Goal: Task Accomplishment & Management: Complete application form

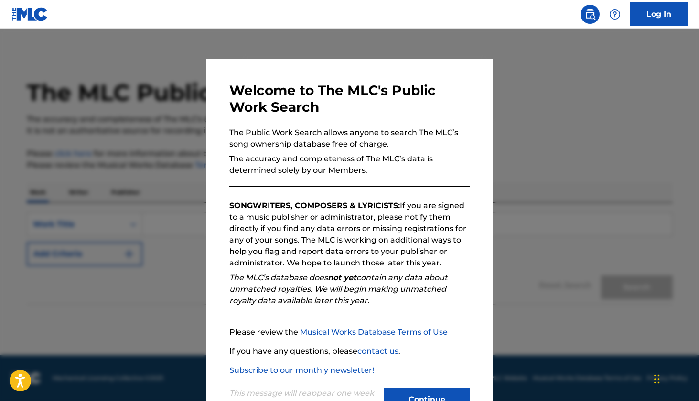
click at [437, 393] on button "Continue" at bounding box center [427, 400] width 86 height 24
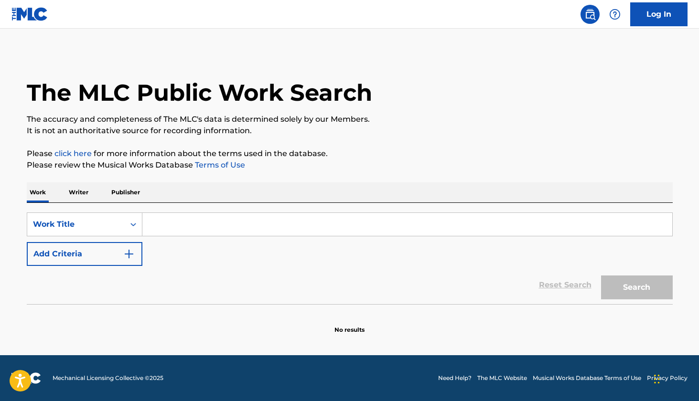
click at [213, 226] on input "Search Form" at bounding box center [407, 224] width 530 height 23
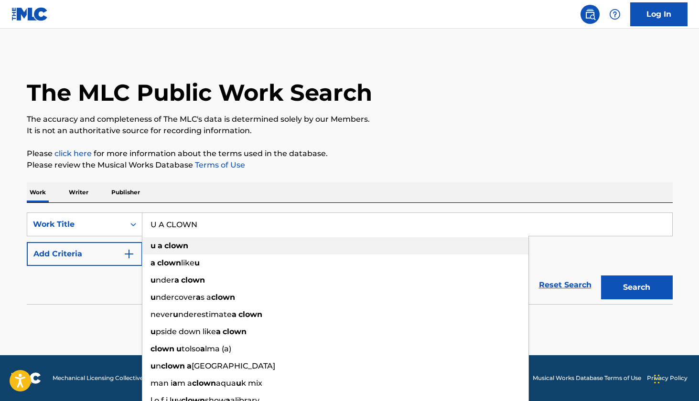
click at [234, 243] on div "u a clown" at bounding box center [335, 245] width 386 height 17
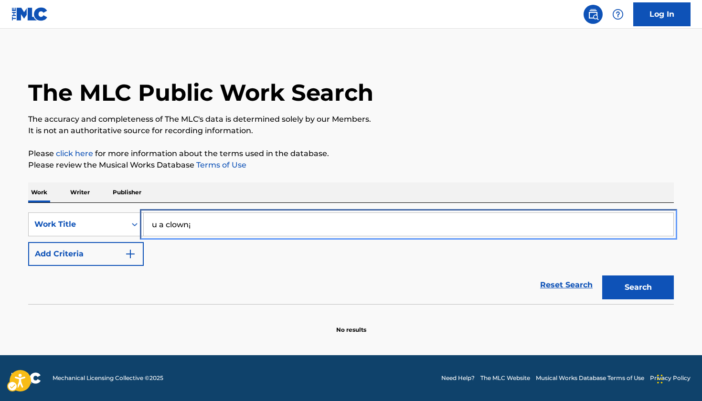
click at [202, 226] on input "u a clown¡" at bounding box center [409, 224] width 530 height 23
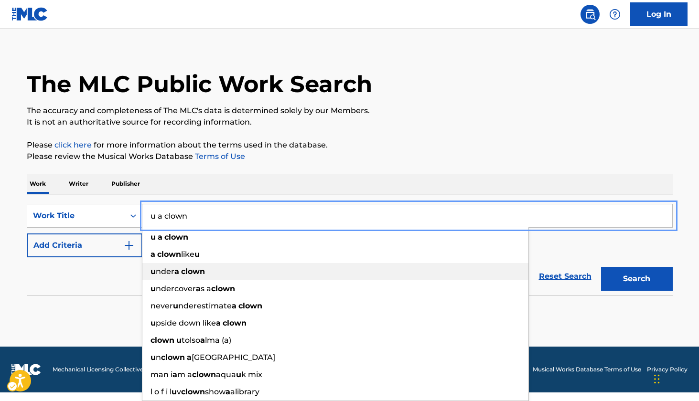
scroll to position [9, 0]
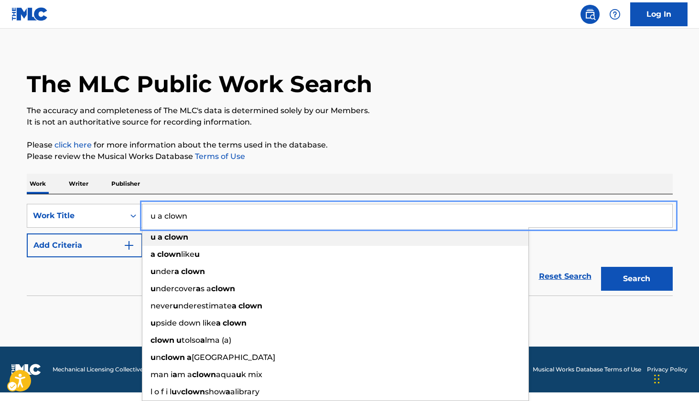
type input "u a clown"
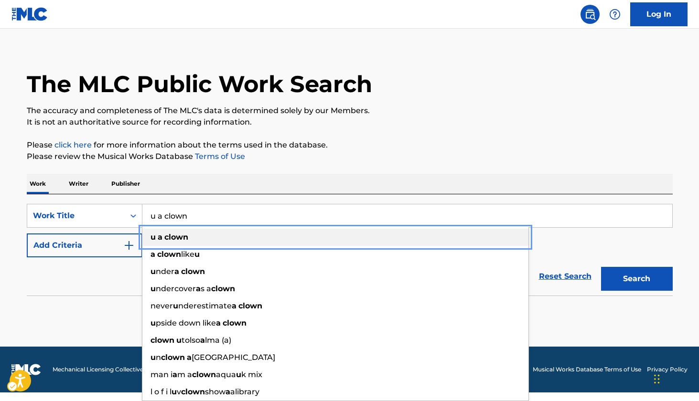
click at [257, 235] on div "u a clown" at bounding box center [335, 237] width 386 height 17
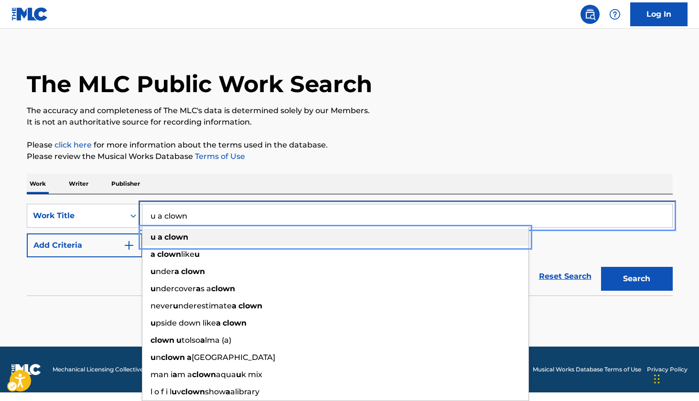
scroll to position [0, 0]
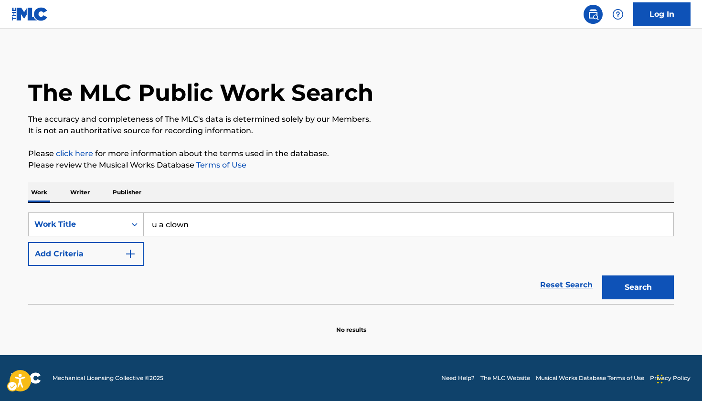
click at [141, 258] on button "Add Criteria" at bounding box center [86, 254] width 116 height 24
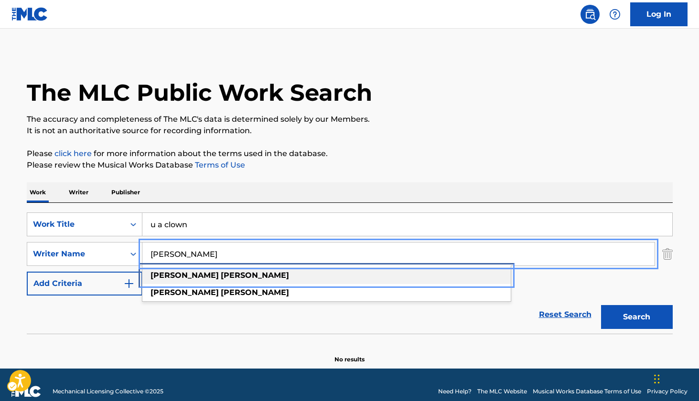
click at [194, 277] on div "[PERSON_NAME]" at bounding box center [326, 275] width 368 height 17
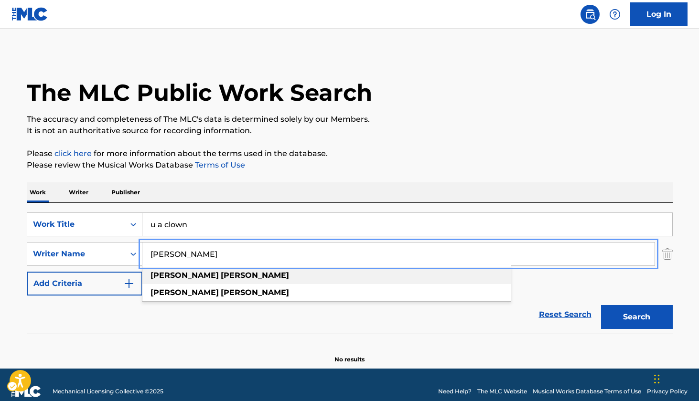
type input "[PERSON_NAME]"
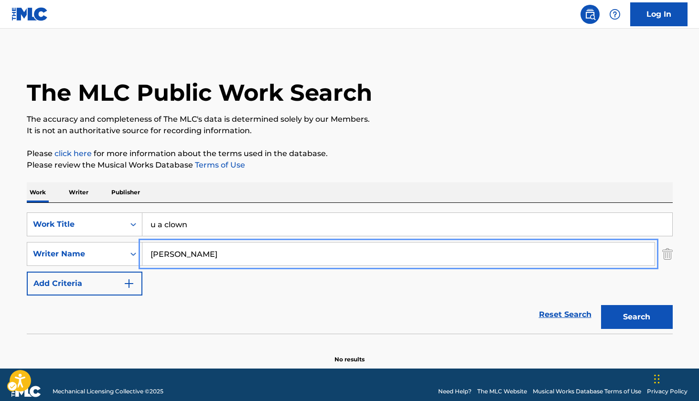
click at [383, 312] on div "Reset Search | Submit Search" at bounding box center [350, 315] width 646 height 38
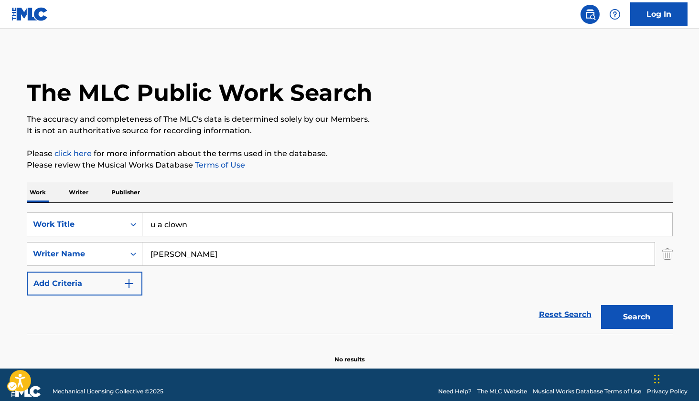
click at [609, 315] on button "Search" at bounding box center [637, 317] width 72 height 24
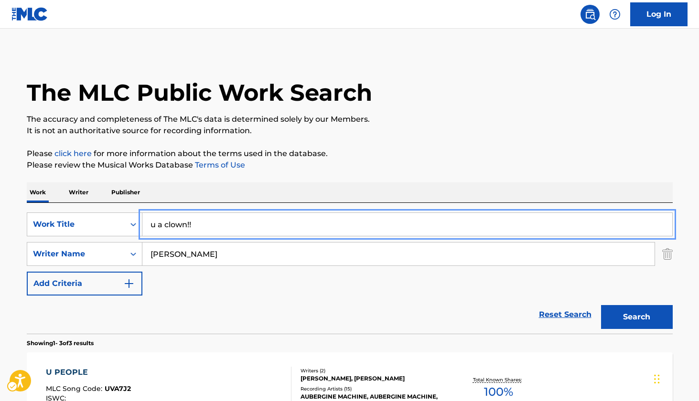
type input "u a clown!!"
click at [424, 286] on div "SearchWithCriteria5fb05bb9-d112-4a1d-bb3b-c4a6d8a01280 Work Title u a clown!! S…" at bounding box center [350, 254] width 646 height 83
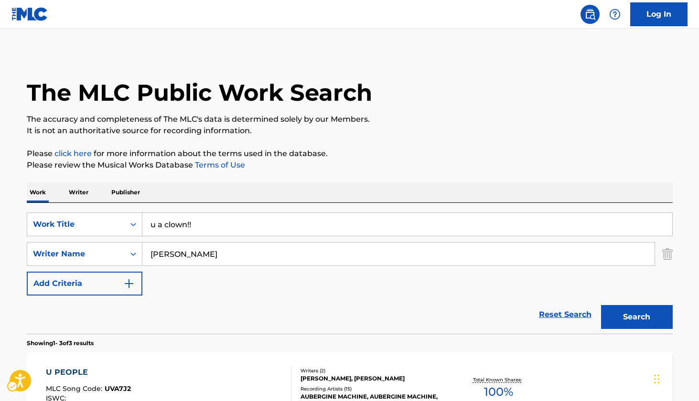
click at [618, 315] on button "Search" at bounding box center [637, 317] width 72 height 24
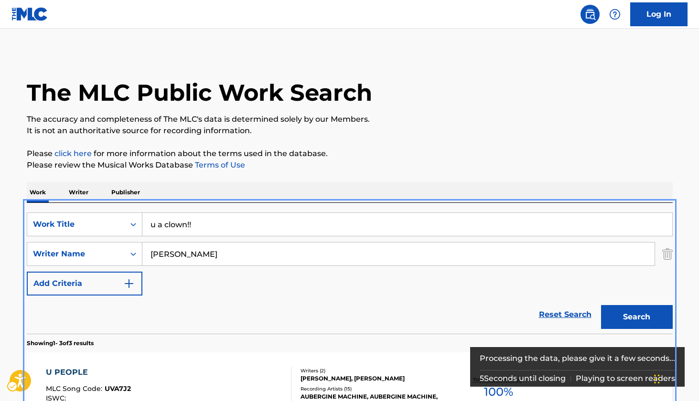
click at [115, 287] on button "Add Criteria" at bounding box center [85, 284] width 116 height 24
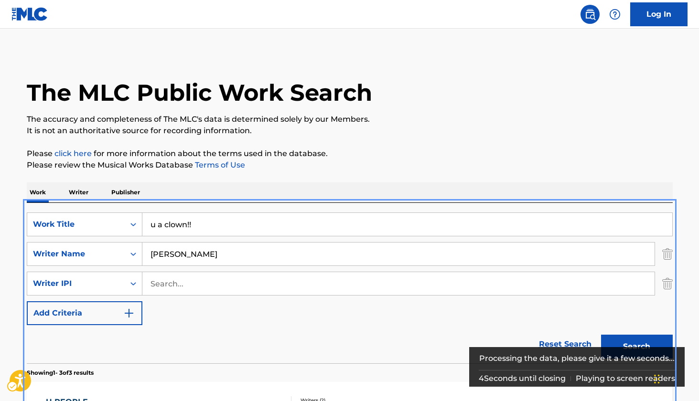
click at [135, 313] on button "Add Criteria" at bounding box center [85, 313] width 116 height 24
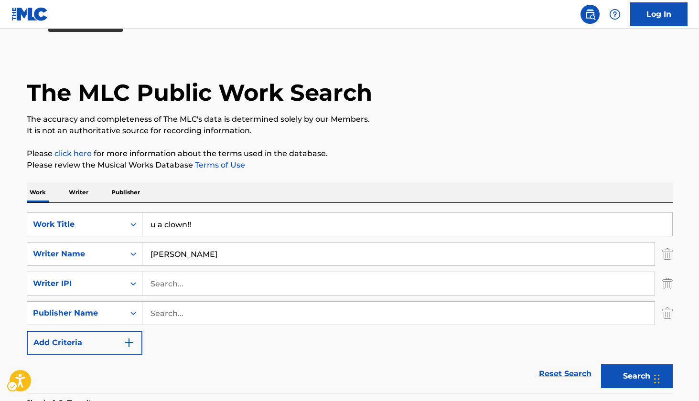
click at [36, 18] on img "Page Menu" at bounding box center [29, 14] width 37 height 14
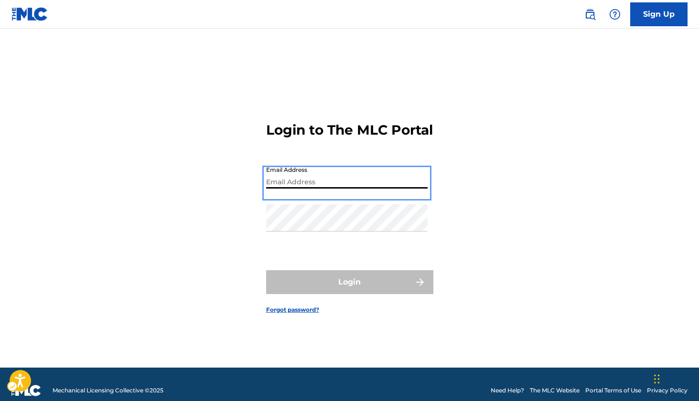
click at [655, 17] on link "Sign Up" at bounding box center [658, 14] width 57 height 24
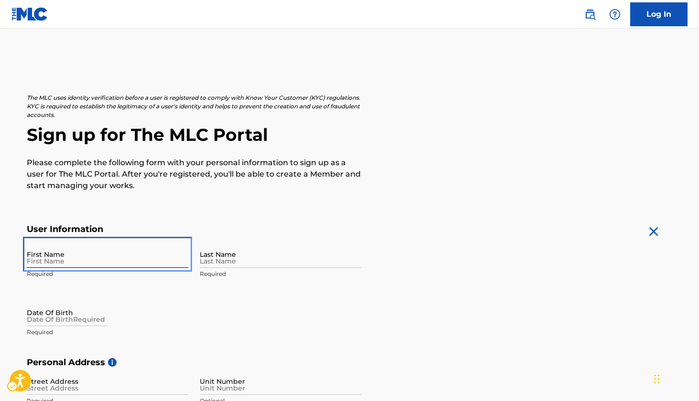
drag, startPoint x: 59, startPoint y: 250, endPoint x: 54, endPoint y: 256, distance: 7.5
type input "[PERSON_NAME]"
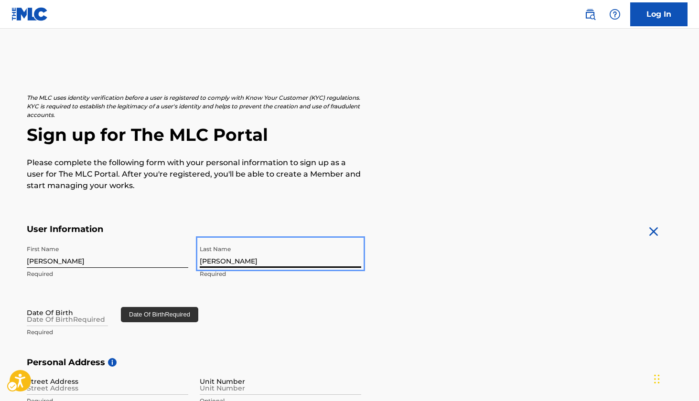
type input "[PERSON_NAME]"
select select "8"
select select "2025"
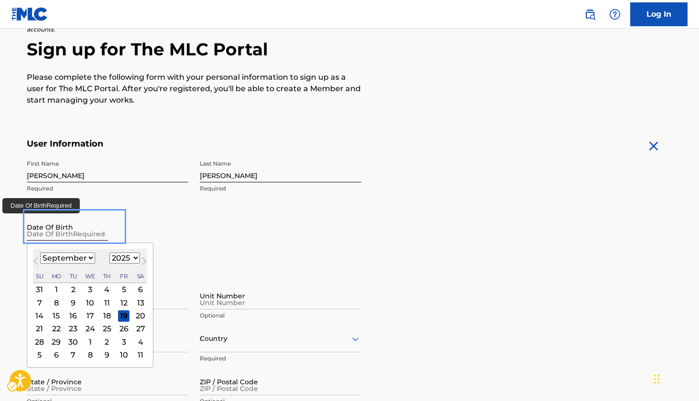
scroll to position [96, 0]
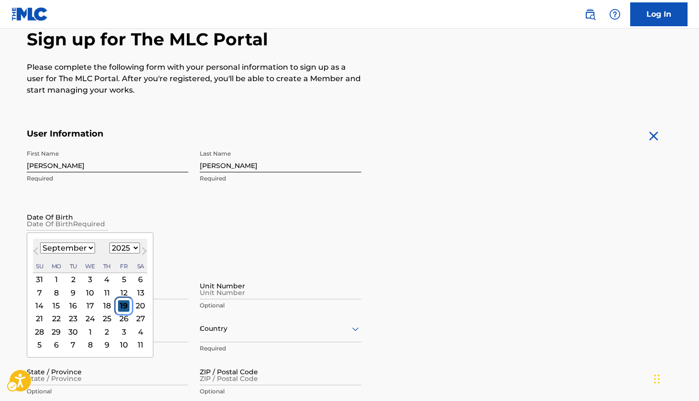
select select "10"
click at [41, 320] on div "16" at bounding box center [38, 318] width 11 height 11
type input "[DATE]"
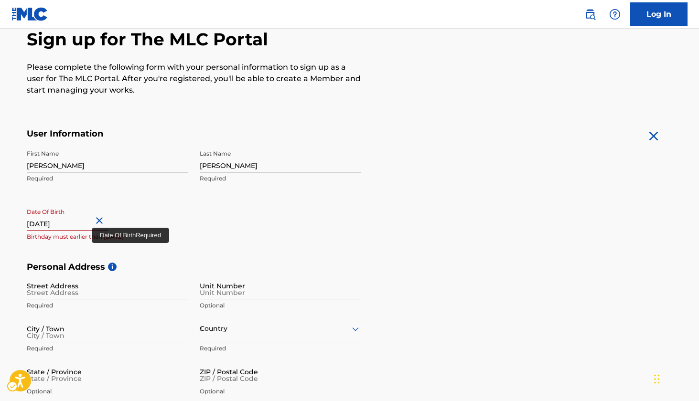
click at [86, 222] on input "[DATE]" at bounding box center [67, 216] width 81 height 27
select select "10"
select select "2025"
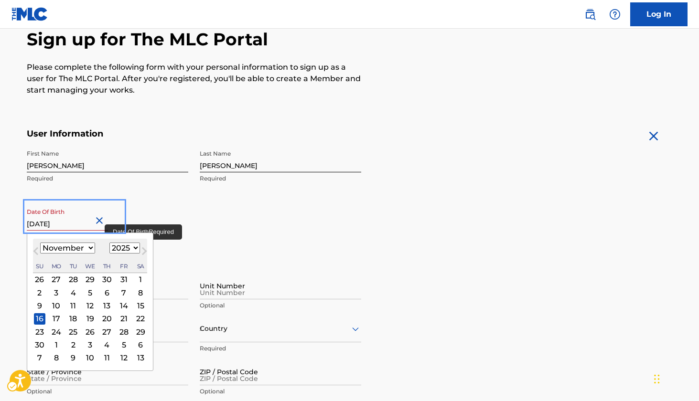
click at [96, 222] on input "[DATE]" at bounding box center [67, 216] width 81 height 27
click at [178, 224] on div "Date Of Birth [DEMOGRAPHIC_DATA] Previous Month Next Month [DATE] January Febru…" at bounding box center [107, 224] width 161 height 43
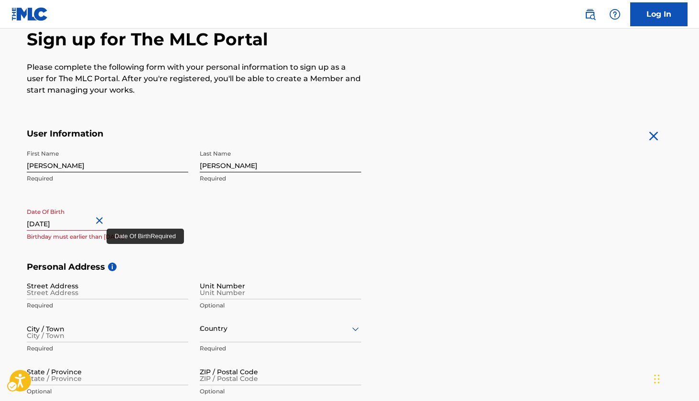
select select "10"
select select "2025"
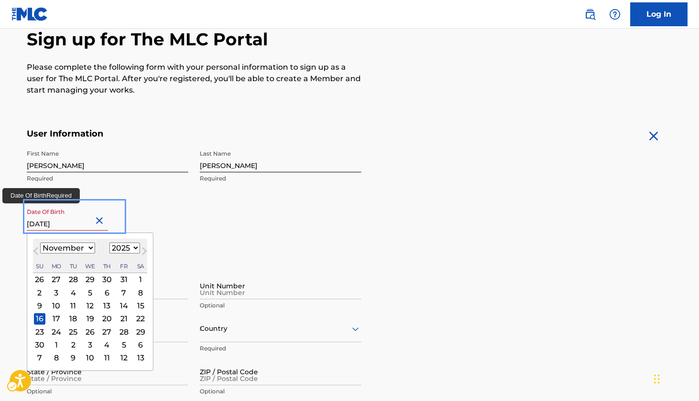
click at [85, 227] on input "[DATE]" at bounding box center [67, 216] width 81 height 27
click at [93, 227] on input "[DATE]" at bounding box center [67, 216] width 81 height 27
type input "[DATE]"
select select "2008"
type input "[DATE]"
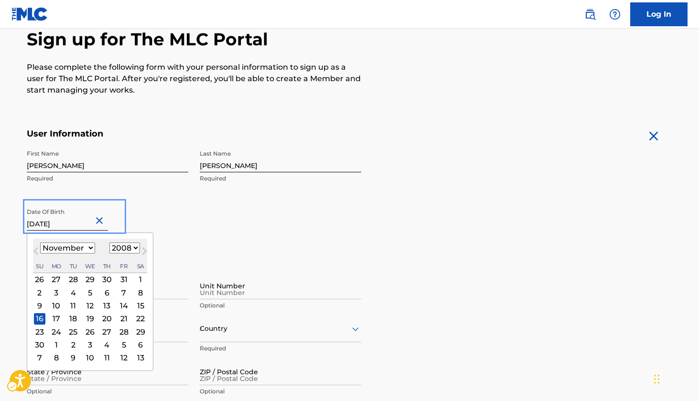
click at [210, 244] on div "First Name [PERSON_NAME] Required Last Name [PERSON_NAME] Required Date Of Birt…" at bounding box center [194, 203] width 334 height 117
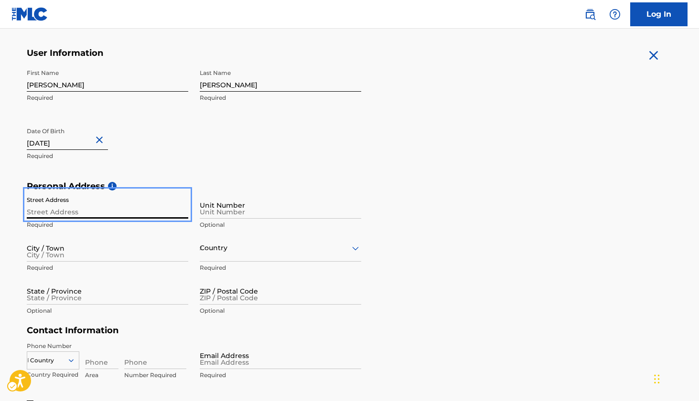
scroll to position [178, 0]
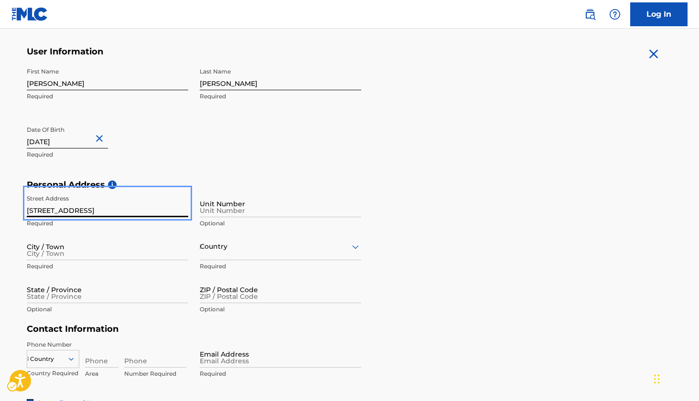
click at [77, 230] on div "Street Address [STREET_ADDRESS] Required" at bounding box center [107, 211] width 161 height 43
click at [70, 212] on input "[STREET_ADDRESS]" at bounding box center [107, 203] width 161 height 27
type input "[STREET_ADDRESS][PERSON_NAME]"
click at [246, 174] on div "First Name [PERSON_NAME] Required Last Name [PERSON_NAME] Required Date Of Birt…" at bounding box center [194, 121] width 334 height 117
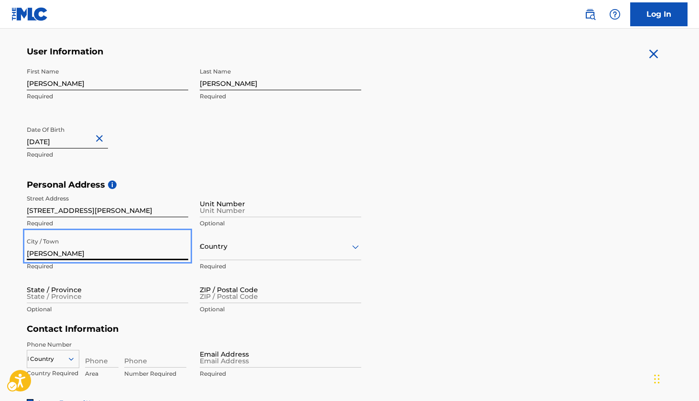
type input "[PERSON_NAME]"
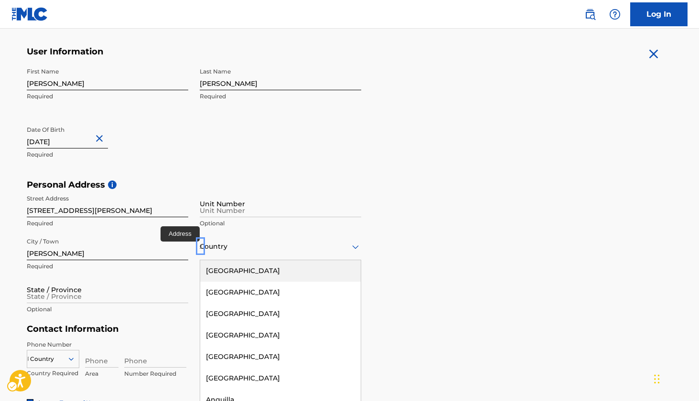
click at [272, 249] on div at bounding box center [280, 247] width 161 height 12
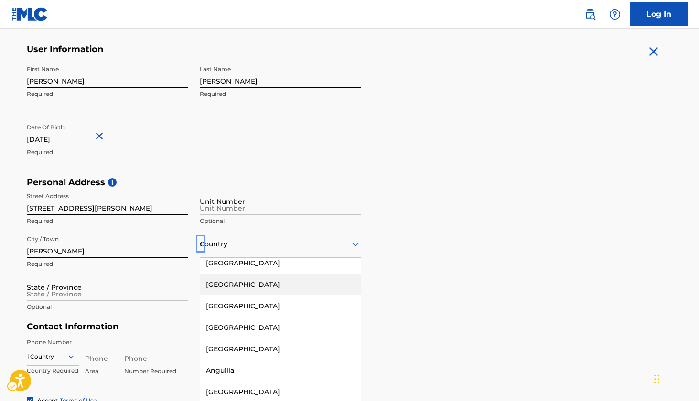
scroll to position [0, 0]
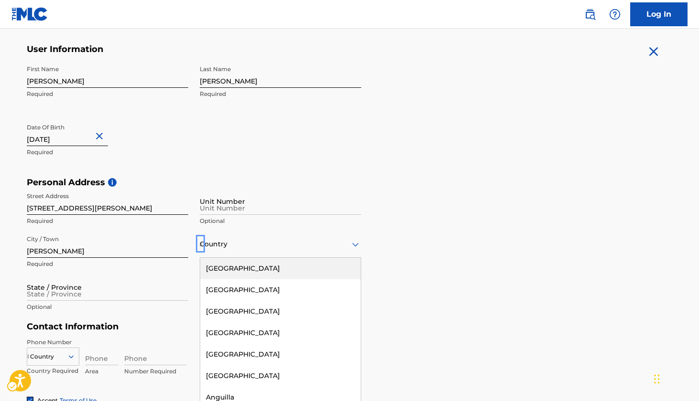
drag, startPoint x: 267, startPoint y: 269, endPoint x: 163, endPoint y: 294, distance: 106.0
click at [267, 269] on div "[GEOGRAPHIC_DATA]" at bounding box center [280, 268] width 160 height 21
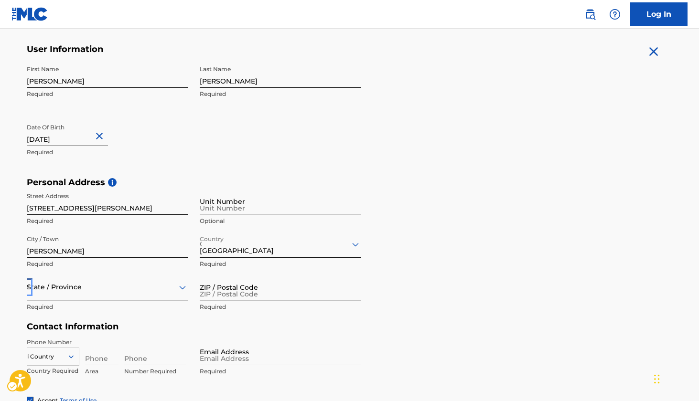
click at [111, 294] on div "State / Province" at bounding box center [107, 287] width 161 height 27
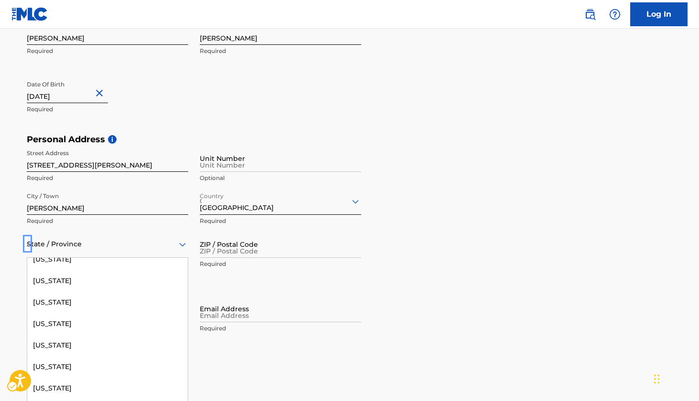
scroll to position [167, 0]
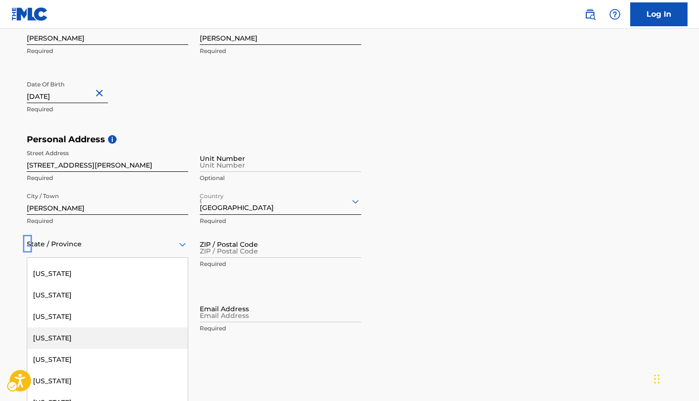
click at [87, 334] on div "[US_STATE]" at bounding box center [107, 338] width 160 height 21
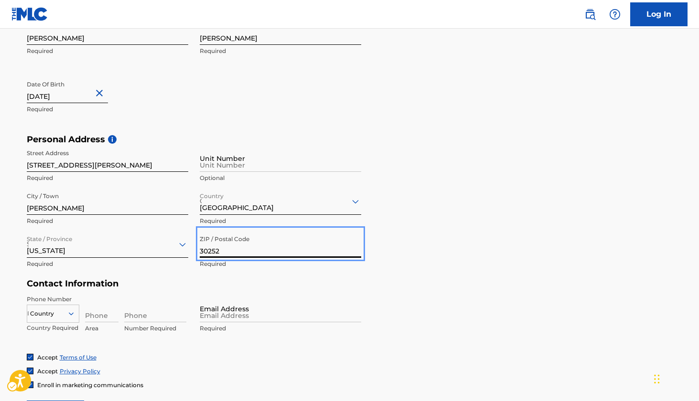
type input "30252"
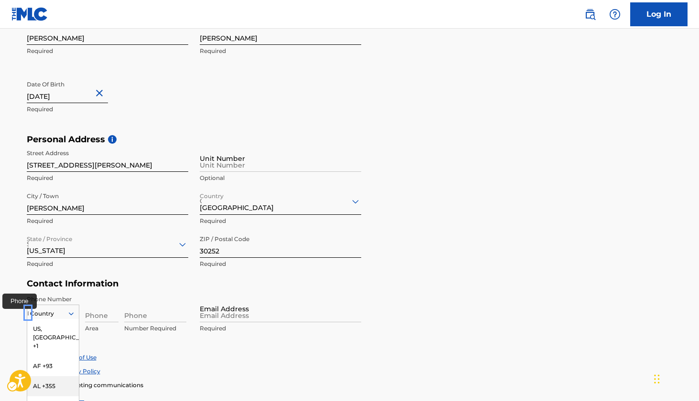
scroll to position [284, 0]
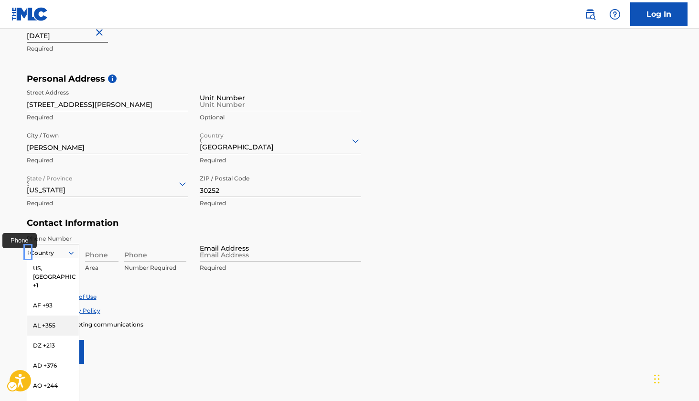
click at [63, 258] on div "AL +355, 3 of 216. 216 results available. Use Up and Down to choose options, pr…" at bounding box center [53, 251] width 53 height 14
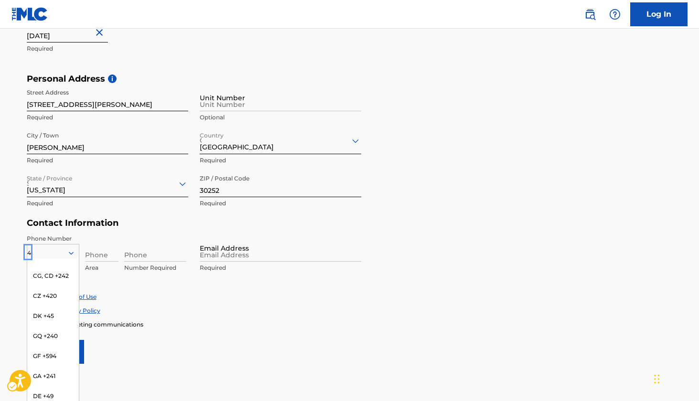
type input "404"
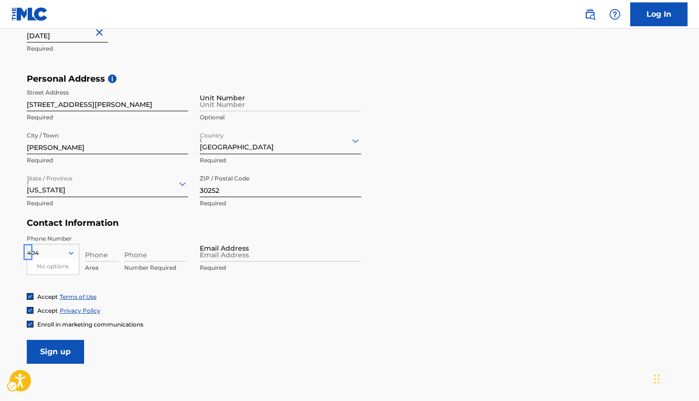
scroll to position [0, 0]
drag, startPoint x: 57, startPoint y: 253, endPoint x: 89, endPoint y: 253, distance: 32.5
click at [56, 253] on div at bounding box center [53, 253] width 52 height 11
click at [96, 254] on input "Phone" at bounding box center [101, 248] width 33 height 27
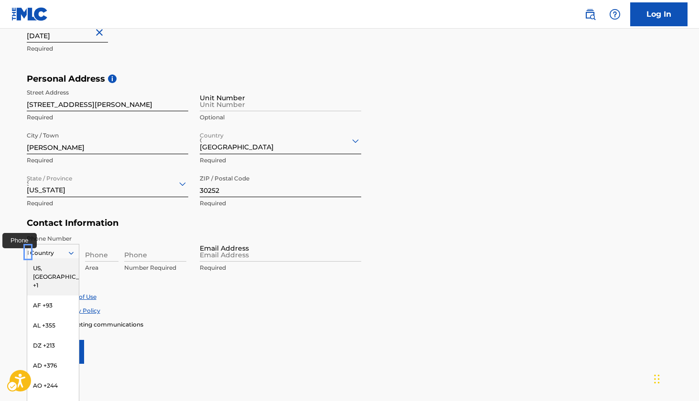
click at [53, 255] on div at bounding box center [53, 253] width 52 height 11
click at [63, 273] on div "US, [GEOGRAPHIC_DATA] +1" at bounding box center [53, 276] width 52 height 37
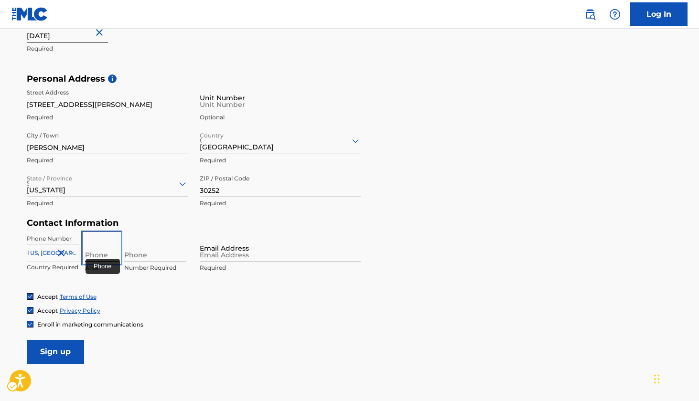
click at [90, 257] on input "Phone" at bounding box center [101, 248] width 33 height 27
type input "404"
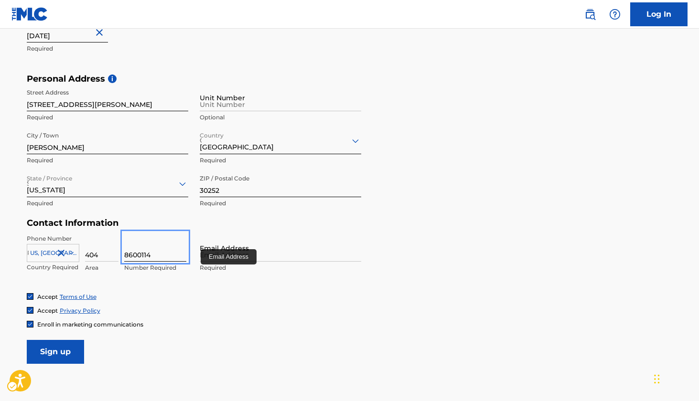
type input "8600114"
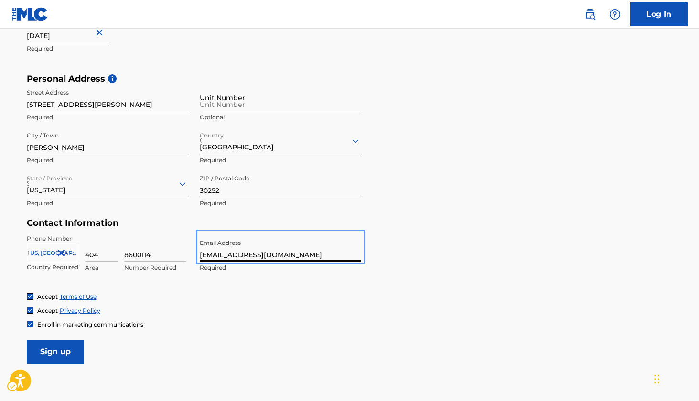
type input "[EMAIL_ADDRESS][DOMAIN_NAME]"
click at [186, 327] on div "Enroll in marketing communications" at bounding box center [350, 325] width 646 height 8
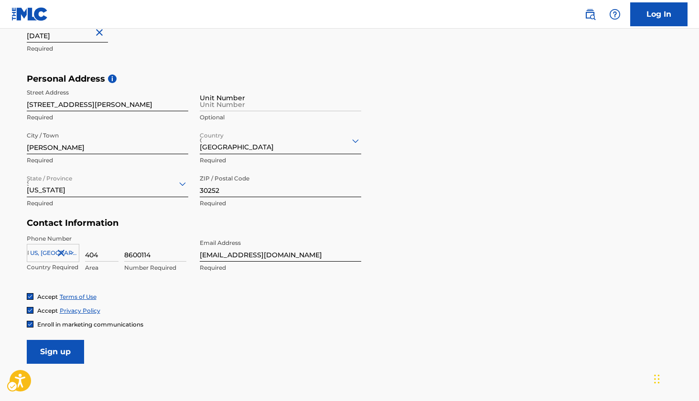
click at [49, 353] on input "Sign up" at bounding box center [55, 352] width 57 height 24
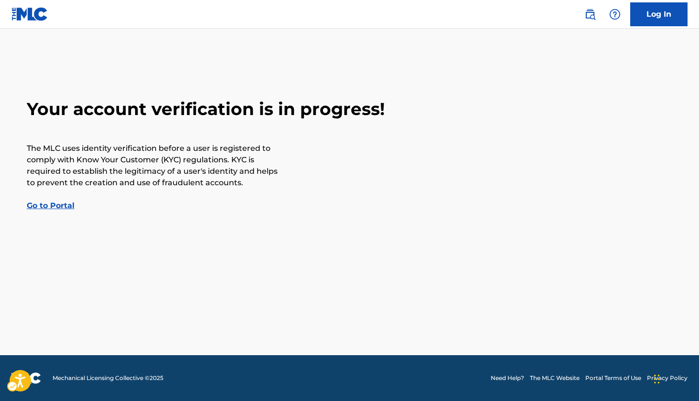
click at [60, 202] on link "Go to Portal | Redirects to homepage | Redirects to homepage" at bounding box center [51, 205] width 48 height 9
